Goal: Complete application form

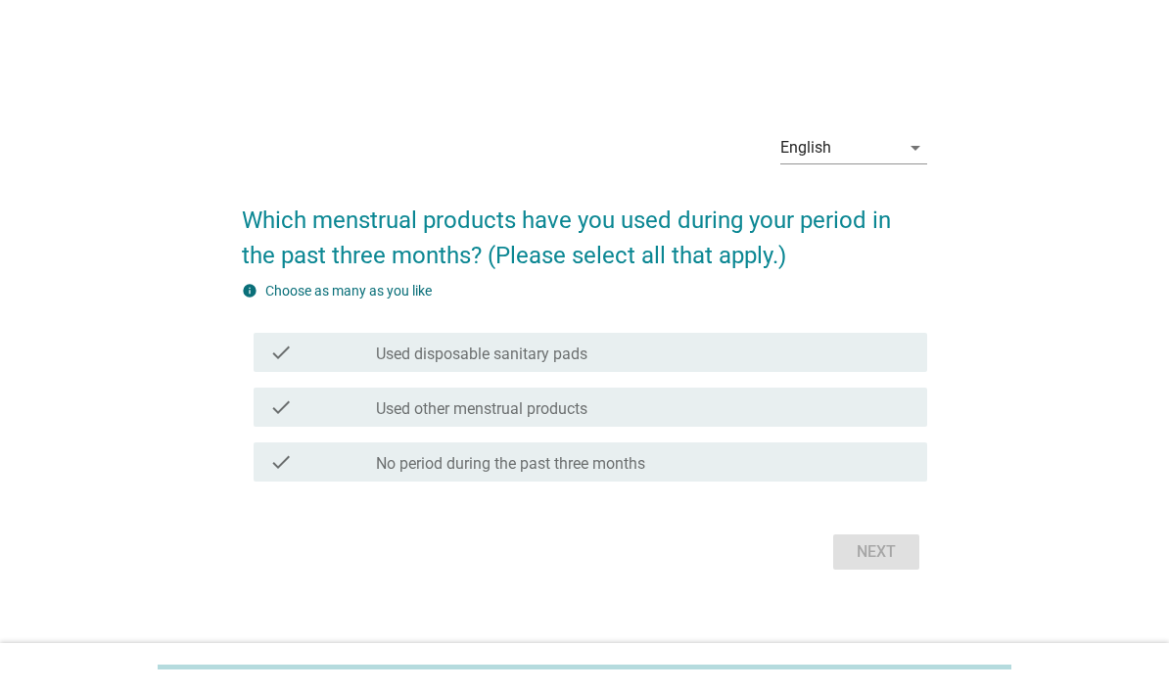
click at [893, 163] on div "English" at bounding box center [839, 147] width 119 height 31
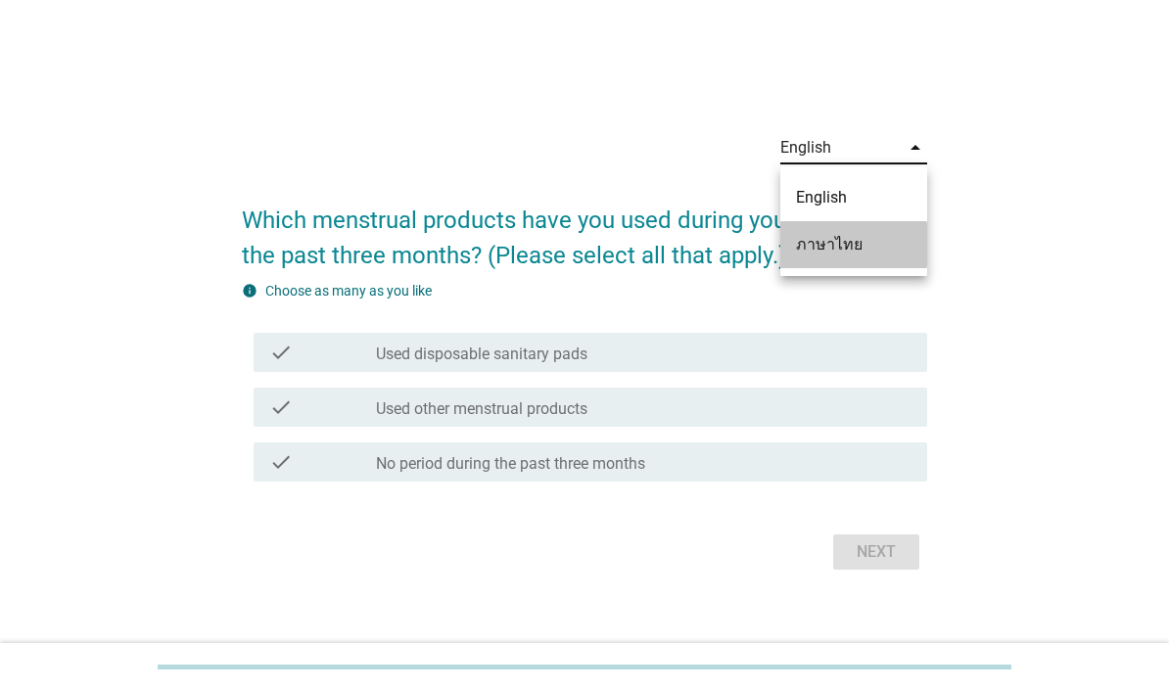
click at [855, 248] on div "ภาษาไทย" at bounding box center [854, 244] width 116 height 23
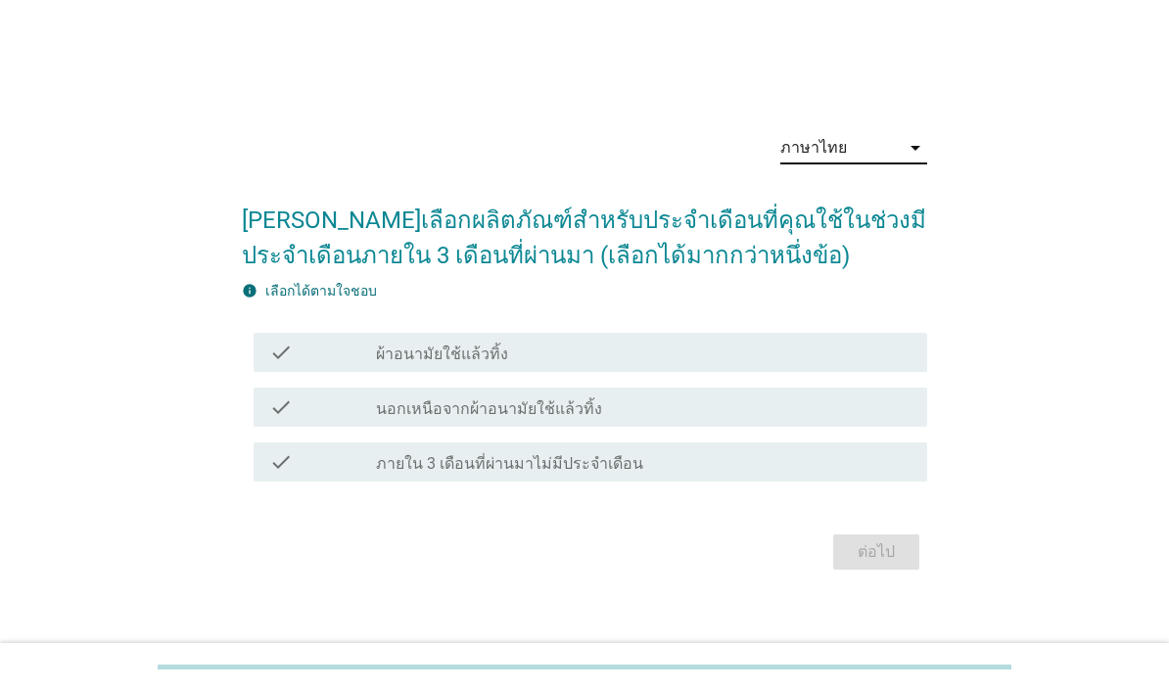
click at [740, 364] on div "check_box_outline_blank ผ้าอนามัยใช้แล้วทิ้ง" at bounding box center [643, 352] width 535 height 23
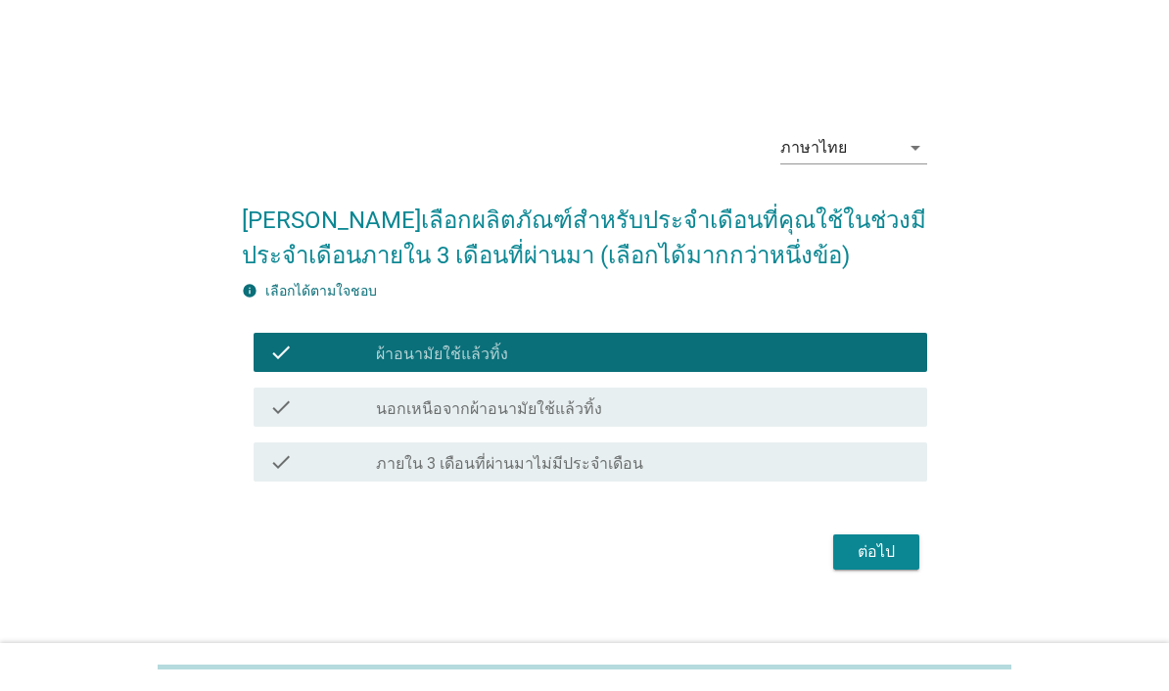
click at [898, 564] on div "ต่อไป" at bounding box center [876, 551] width 55 height 23
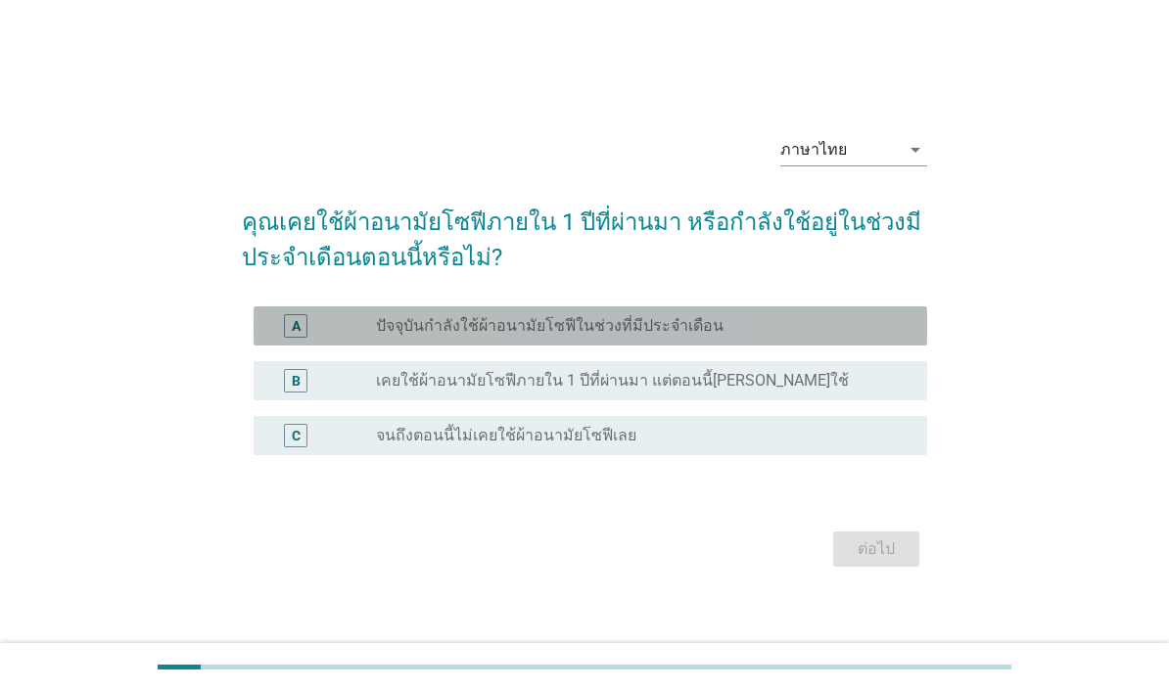
click at [703, 336] on label "ปัจจุบันกำลังใช้ผ้าอนามัยโซฟีในช่วงที่มีประจำเดือน" at bounding box center [550, 326] width 348 height 20
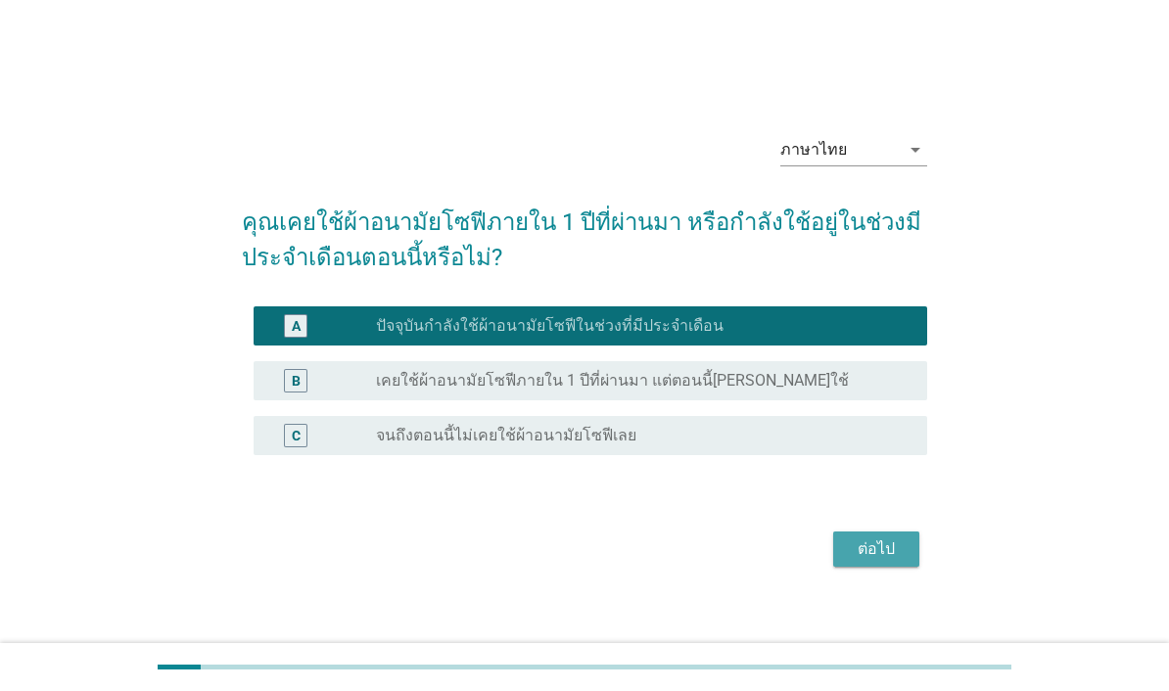
click at [873, 561] on div "ต่อไป" at bounding box center [876, 548] width 55 height 23
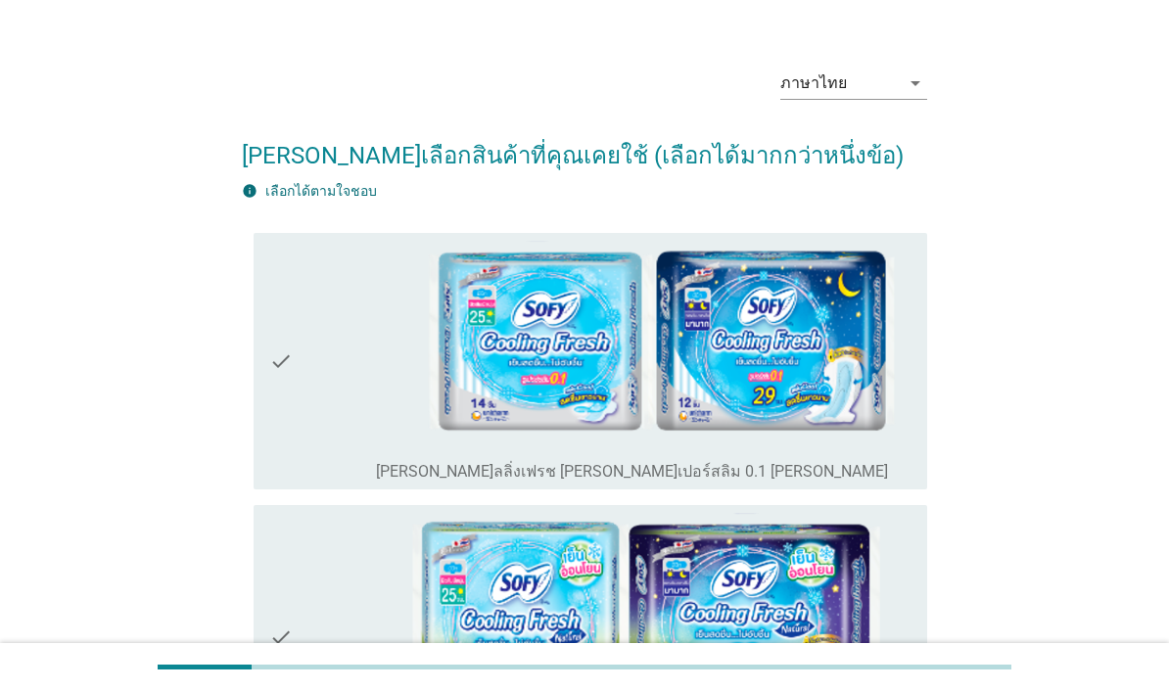
scroll to position [6, 0]
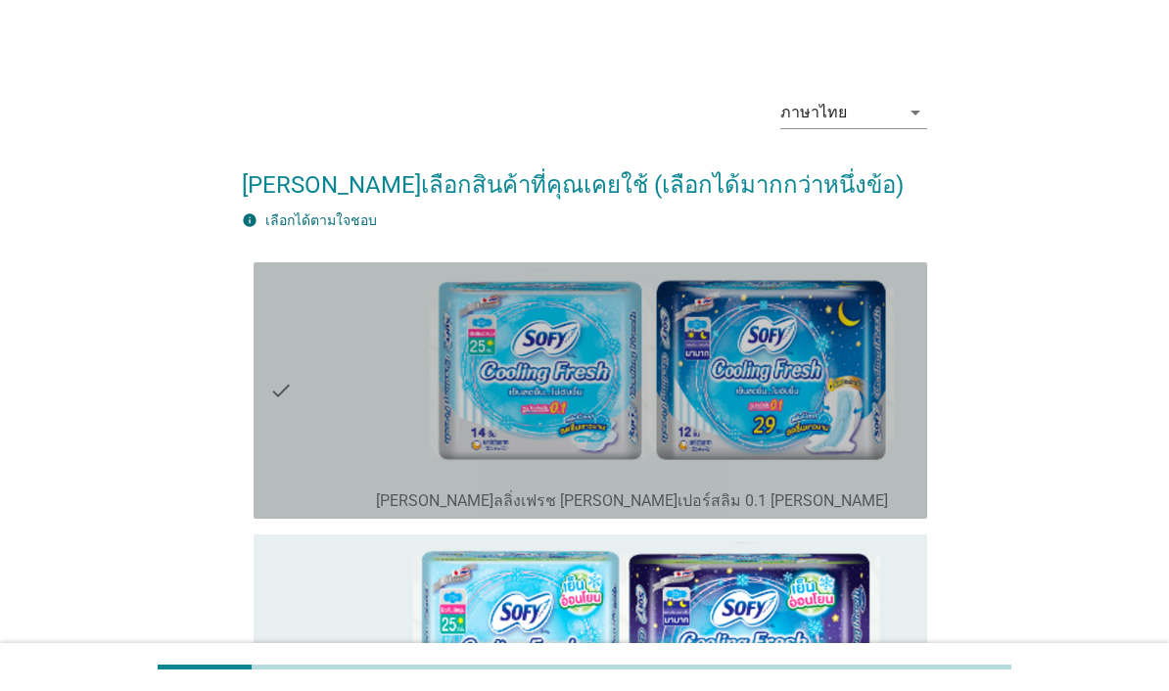
click at [634, 396] on img at bounding box center [643, 375] width 535 height 210
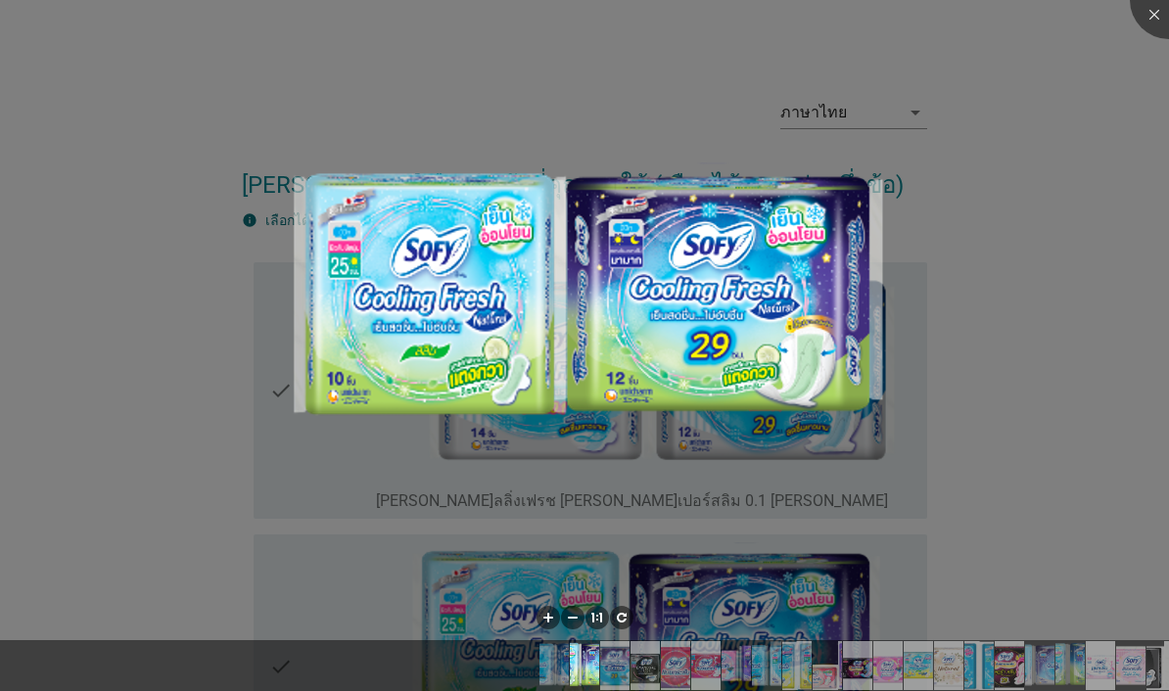
click at [1040, 221] on div at bounding box center [584, 345] width 1169 height 691
click at [577, 616] on li at bounding box center [572, 617] width 23 height 23
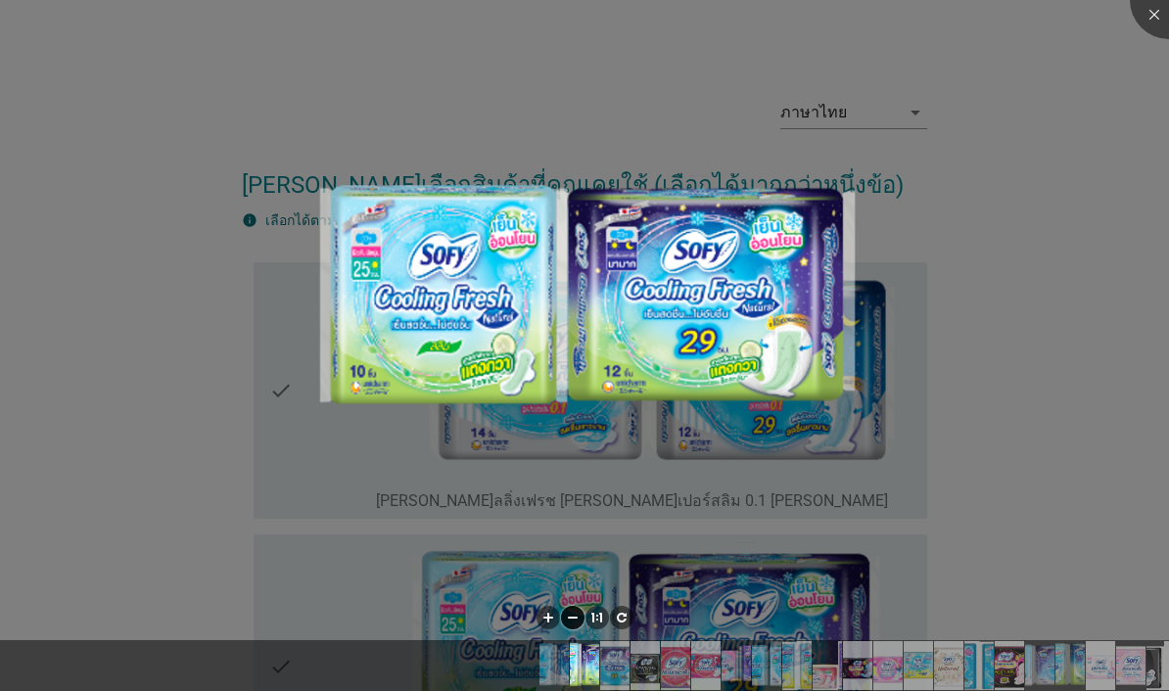
click at [986, 239] on div at bounding box center [584, 345] width 1169 height 691
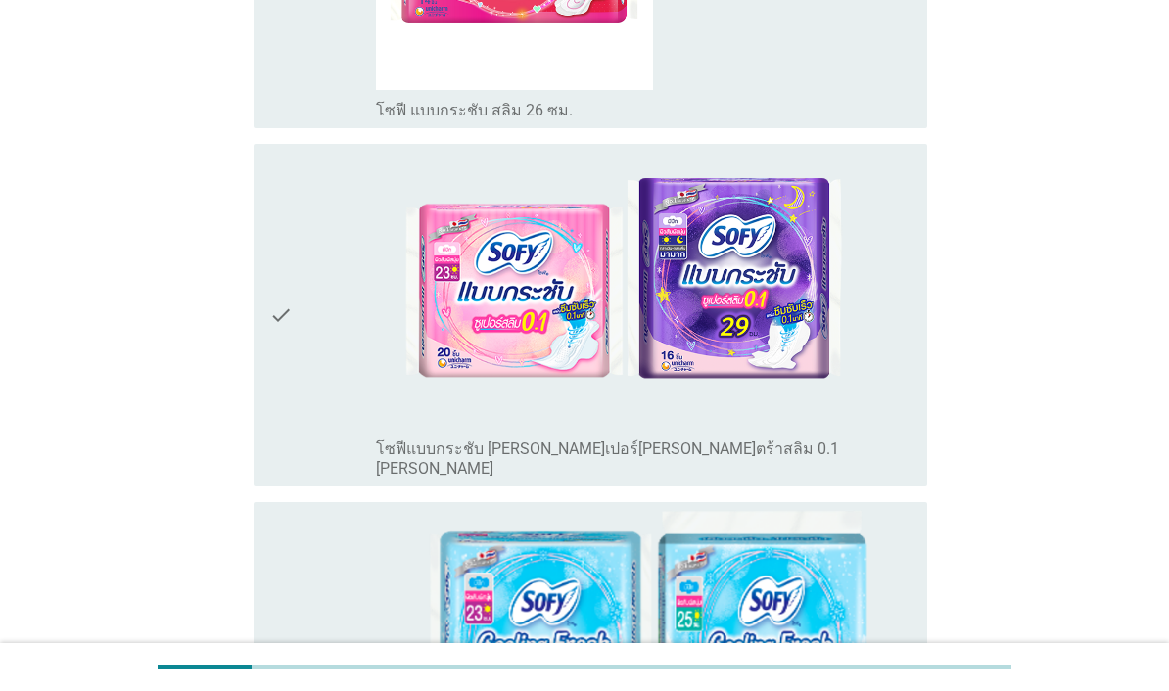
scroll to position [2029, 0]
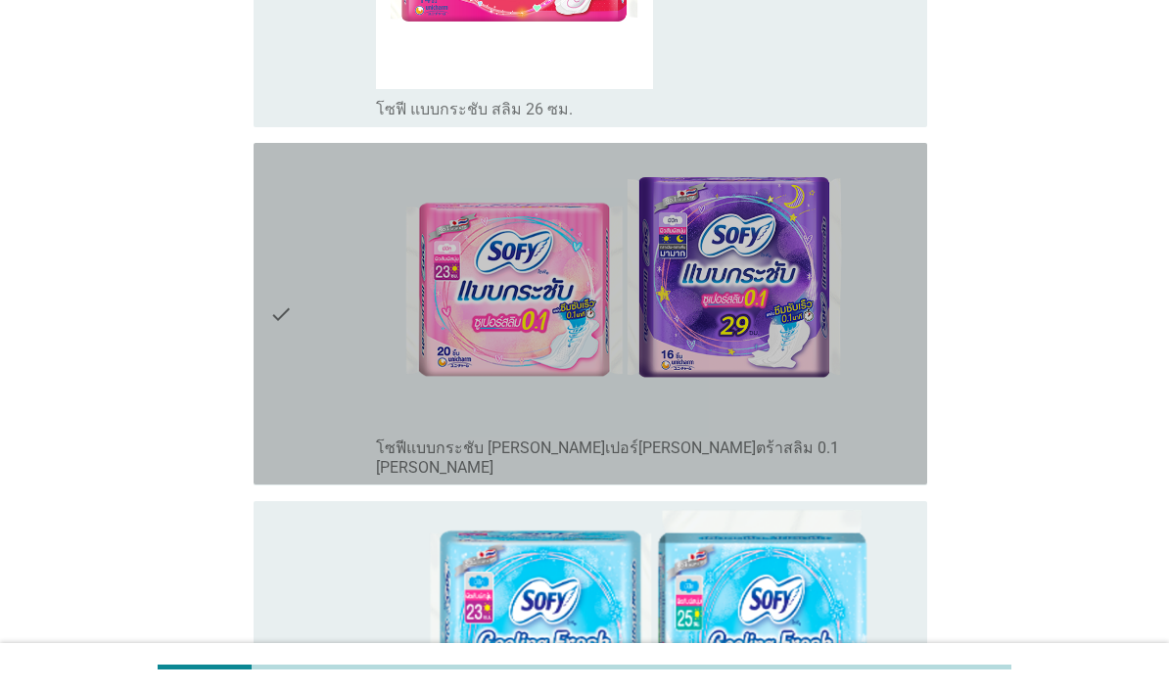
click at [345, 477] on div "check" at bounding box center [322, 314] width 107 height 326
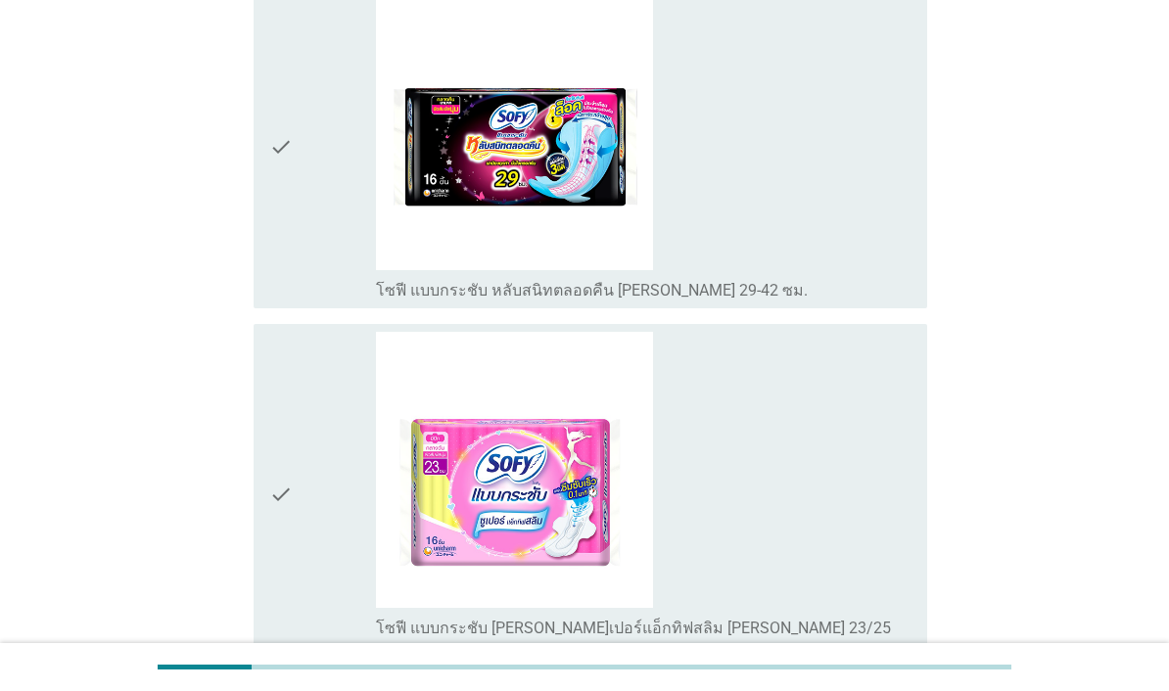
scroll to position [3530, 0]
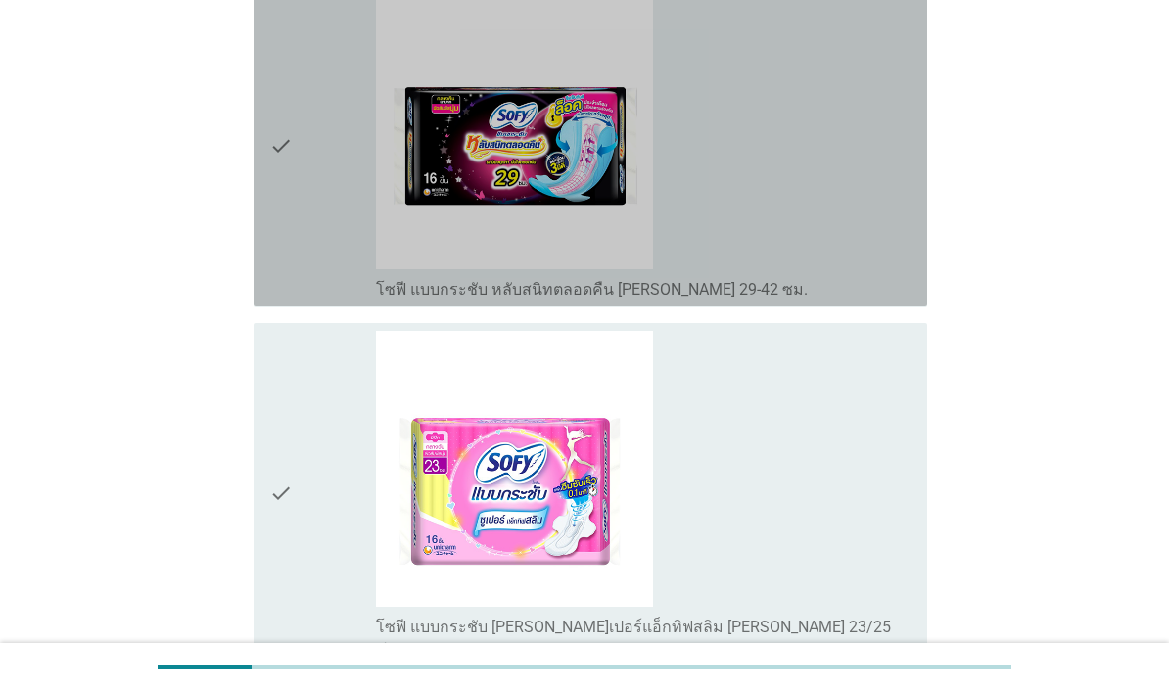
click at [329, 299] on div "check" at bounding box center [322, 145] width 107 height 306
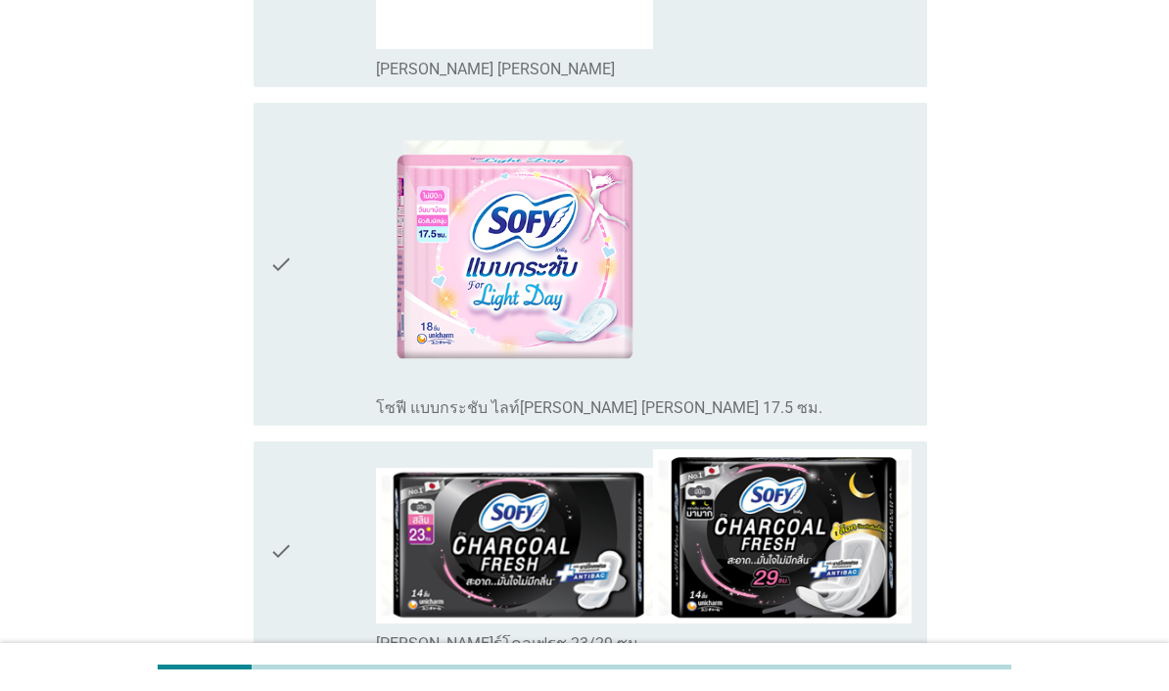
scroll to position [6502, 0]
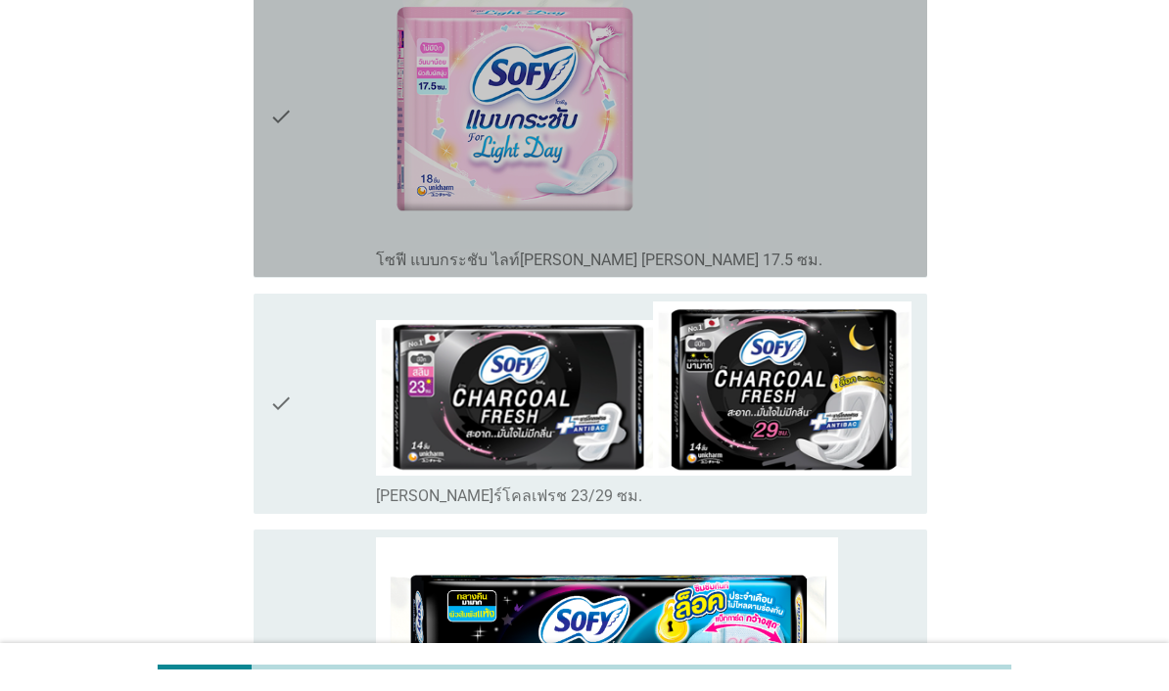
click at [832, 269] on div "check_box_outline_blank โซฟี แบบกระชับ ไลท์[PERSON_NAME] [PERSON_NAME] 17.5 ซม." at bounding box center [643, 116] width 535 height 306
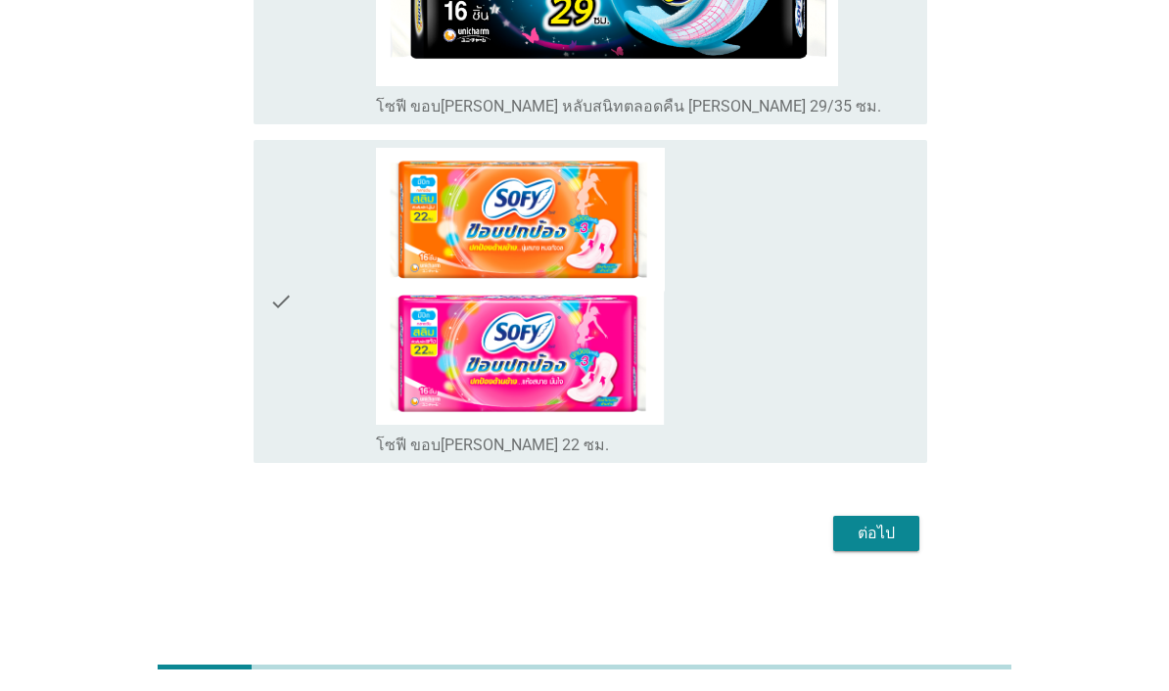
scroll to position [7514, 0]
click at [886, 545] on div "ต่อไป" at bounding box center [876, 533] width 55 height 23
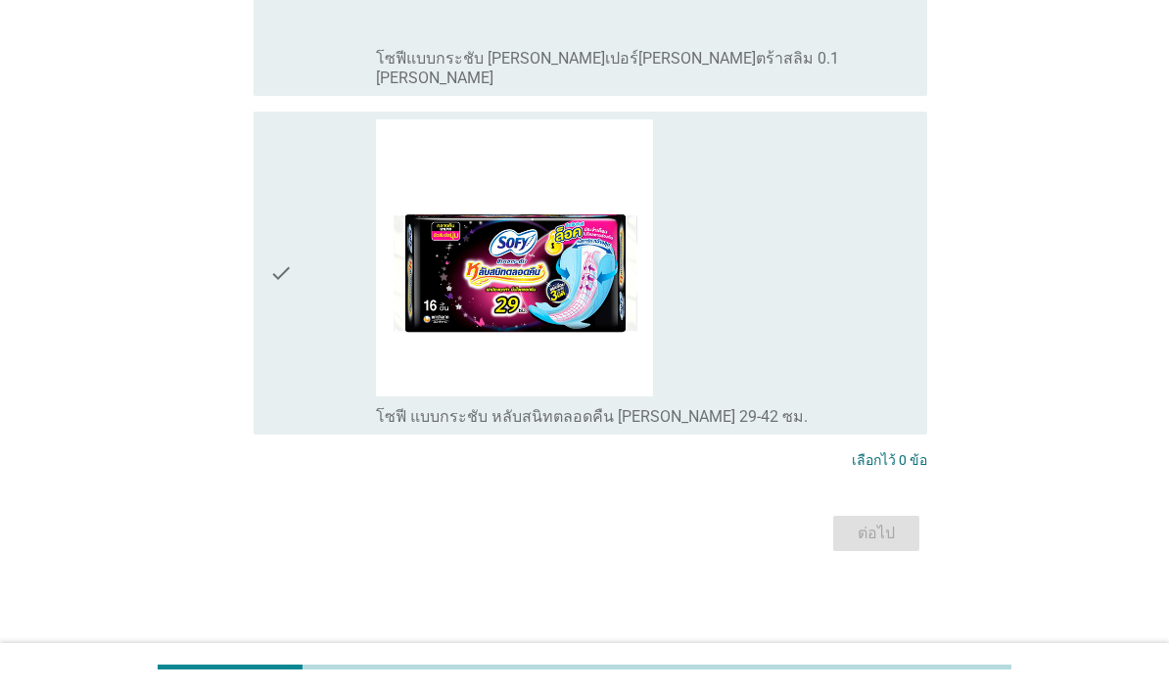
scroll to position [0, 0]
